Goal: Information Seeking & Learning: Compare options

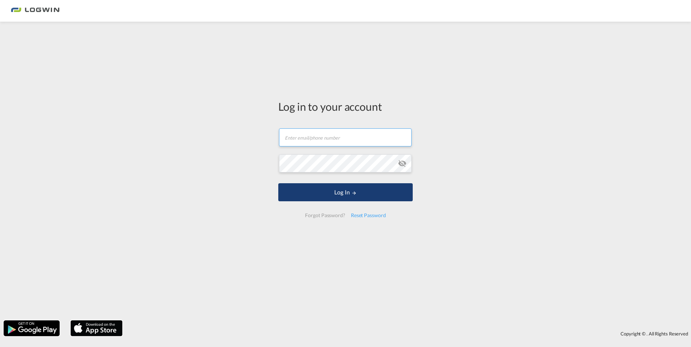
type input "[EMAIL_ADDRESS][PERSON_NAME][DOMAIN_NAME]"
click at [336, 194] on button "Log In" at bounding box center [345, 192] width 134 height 18
